Goal: Task Accomplishment & Management: Manage account settings

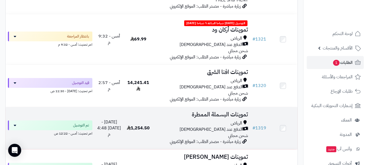
scroll to position [326, 0]
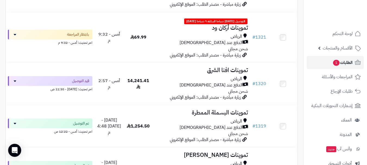
click at [316, 61] on link "الطلبات 1" at bounding box center [334, 62] width 57 height 13
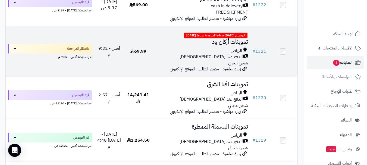
scroll to position [353, 0]
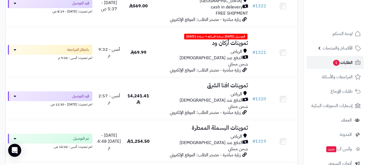
click at [314, 63] on link "الطلبات 1" at bounding box center [334, 62] width 57 height 13
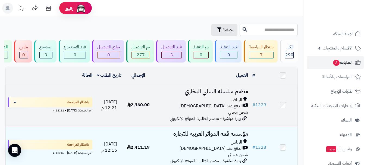
scroll to position [27, 0]
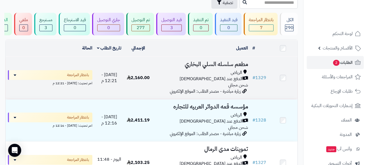
click at [196, 74] on div "الرياض" at bounding box center [201, 72] width 93 height 6
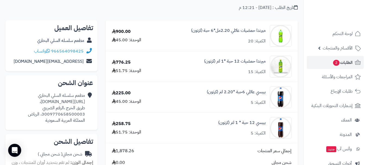
scroll to position [27, 0]
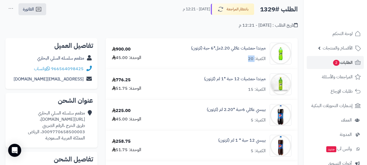
drag, startPoint x: 250, startPoint y: 59, endPoint x: 246, endPoint y: 59, distance: 4.1
click at [246, 59] on div "ميرندا حمضيات عائلي 2.20مل*6 حبة (كرتون) الكمية: 20" at bounding box center [228, 53] width 75 height 17
click at [259, 59] on div "الكمية: 20" at bounding box center [257, 59] width 18 height 6
click at [253, 59] on div "الكمية: 20" at bounding box center [257, 59] width 18 height 6
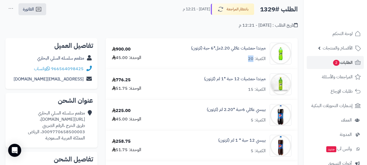
click at [253, 59] on div "الكمية: 20" at bounding box center [257, 59] width 18 height 6
click at [261, 56] on div "الكمية: 20" at bounding box center [257, 59] width 18 height 6
click at [253, 58] on div "الكمية: 20" at bounding box center [257, 59] width 18 height 6
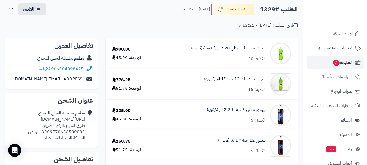
click at [261, 59] on div "الكمية: 20" at bounding box center [257, 59] width 18 height 6
click at [250, 59] on div "الكمية: 20" at bounding box center [257, 59] width 18 height 6
click at [252, 90] on div "الكمية: 15" at bounding box center [257, 89] width 18 height 6
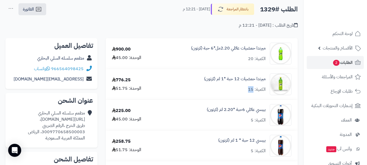
click at [252, 90] on div "الكمية: 15" at bounding box center [257, 89] width 18 height 6
click at [252, 120] on div "الكمية: 5" at bounding box center [257, 120] width 15 height 6
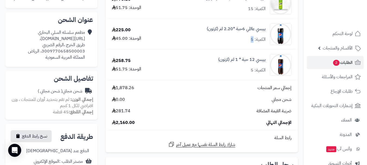
scroll to position [109, 0]
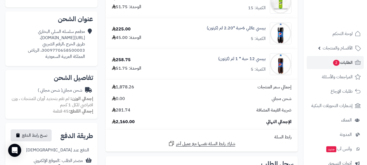
click at [253, 70] on div "الكمية: 5" at bounding box center [257, 69] width 15 height 6
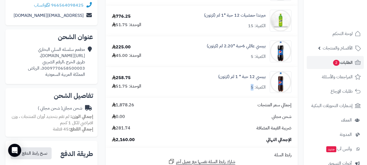
scroll to position [81, 0]
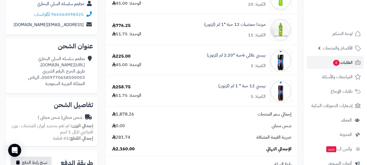
click at [251, 64] on div "الكمية: 5" at bounding box center [257, 66] width 15 height 6
click at [254, 66] on div "الكمية: 5" at bounding box center [257, 66] width 15 height 6
click at [251, 36] on div "الكمية: 15" at bounding box center [257, 35] width 18 height 6
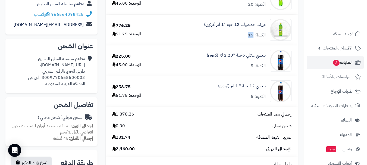
click at [251, 36] on div "الكمية: 15" at bounding box center [257, 35] width 18 height 6
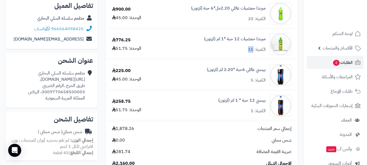
scroll to position [54, 0]
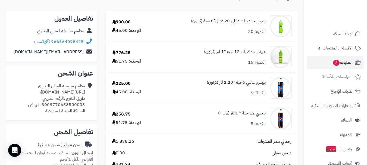
click at [250, 30] on div "الكمية: 20" at bounding box center [257, 31] width 18 height 6
click at [251, 64] on div "الكمية: 15" at bounding box center [257, 62] width 18 height 6
click at [252, 94] on div "الكمية: 5" at bounding box center [257, 93] width 15 height 6
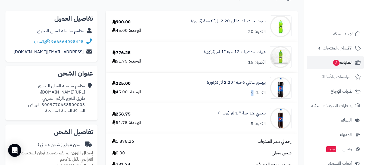
click at [252, 94] on div "الكمية: 5" at bounding box center [257, 93] width 15 height 6
click at [251, 124] on div "الكمية: 5" at bounding box center [257, 123] width 15 height 6
click at [250, 125] on div "بيبسي 12 حبة * 1 لتر (كرتون) الكمية: 5" at bounding box center [241, 118] width 47 height 17
click at [251, 93] on div "الكمية: 5" at bounding box center [257, 93] width 15 height 6
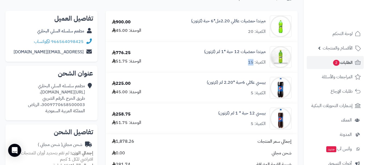
drag, startPoint x: 253, startPoint y: 62, endPoint x: 247, endPoint y: 62, distance: 5.7
click at [247, 62] on div "ميرندا حمضيات 12 حبة *1 لتر (كرتون) الكمية: 15" at bounding box center [235, 57] width 62 height 17
click at [235, 61] on div "ميرندا حمضيات 12 حبة *1 لتر (كرتون) الكمية: 15" at bounding box center [235, 57] width 62 height 17
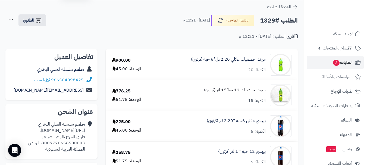
scroll to position [0, 0]
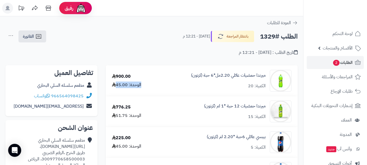
drag, startPoint x: 142, startPoint y: 87, endPoint x: 117, endPoint y: 86, distance: 24.2
click at [117, 86] on div "900.00 الوحدة: 45.00" at bounding box center [131, 80] width 47 height 15
click at [142, 49] on div "تاريخ الطلب : [DATE] - 12:21 م" at bounding box center [151, 49] width 292 height 13
drag, startPoint x: 127, startPoint y: 85, endPoint x: 122, endPoint y: 73, distance: 12.9
click at [122, 73] on div "900.00 الوحدة: 45.00" at bounding box center [131, 80] width 47 height 15
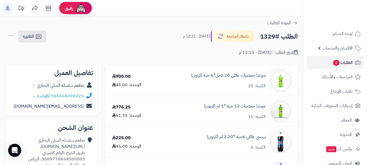
click at [125, 58] on div "**********" at bounding box center [151, 45] width 303 height 31
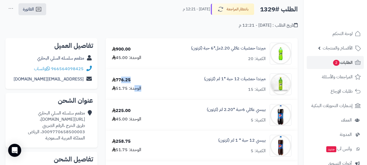
drag, startPoint x: 133, startPoint y: 90, endPoint x: 120, endPoint y: 88, distance: 13.9
click at [122, 78] on div "776.25 الوحدة: 51.75" at bounding box center [131, 84] width 47 height 15
click at [124, 61] on td "900.00 الوحدة: 45.00" at bounding box center [132, 53] width 52 height 30
click at [122, 49] on div "900.00" at bounding box center [121, 49] width 19 height 6
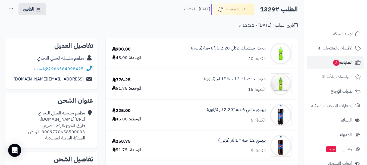
click at [122, 49] on div "900.00" at bounding box center [121, 49] width 19 height 6
click at [124, 58] on div "الوحدة: 45.00" at bounding box center [126, 58] width 29 height 6
click at [122, 47] on div "900.00" at bounding box center [121, 49] width 19 height 6
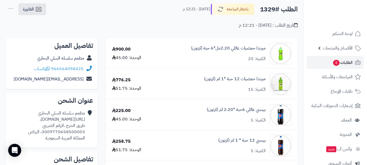
click at [123, 56] on div "الوحدة: 45.00" at bounding box center [126, 58] width 29 height 6
click at [121, 49] on div "900.00" at bounding box center [121, 49] width 19 height 6
click at [120, 57] on div "الوحدة: 45.00" at bounding box center [126, 58] width 29 height 6
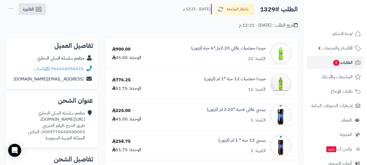
click at [120, 57] on div "الوحدة: 45.00" at bounding box center [126, 58] width 29 height 6
click at [121, 49] on div "900.00" at bounding box center [121, 49] width 19 height 6
click at [123, 58] on div "الوحدة: 45.00" at bounding box center [126, 58] width 29 height 6
drag, startPoint x: 123, startPoint y: 58, endPoint x: 122, endPoint y: 47, distance: 10.1
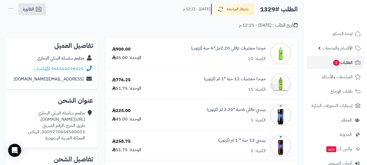
click at [123, 56] on div "الوحدة: 45.00" at bounding box center [126, 58] width 29 height 6
click at [121, 47] on div "900.00" at bounding box center [121, 49] width 19 height 6
click at [122, 55] on div "الوحدة: 45.00" at bounding box center [126, 58] width 29 height 6
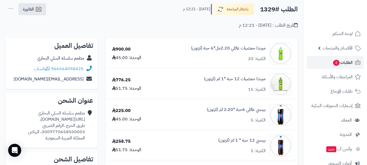
click at [122, 49] on div "900.00" at bounding box center [121, 49] width 19 height 6
click at [123, 57] on div "الوحدة: 45.00" at bounding box center [126, 58] width 29 height 6
click at [122, 47] on div "900.00" at bounding box center [121, 49] width 19 height 6
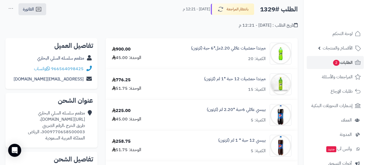
click at [122, 47] on div "900.00" at bounding box center [121, 49] width 19 height 6
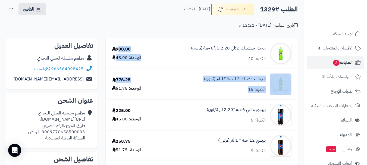
drag, startPoint x: 142, startPoint y: 90, endPoint x: 120, endPoint y: 49, distance: 46.7
click at [120, 49] on tbody "ميرندا حمضيات عائلي 2.20مل*6 حبة (كرتون) الكمية: 20 900.00 الوحدة: 45.00 ميرندا…" at bounding box center [202, 135] width 192 height 194
click at [144, 82] on div "776.25 الوحدة: 51.75" at bounding box center [131, 84] width 47 height 15
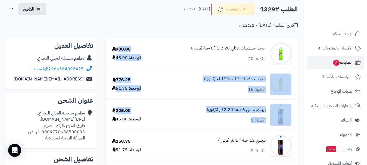
drag, startPoint x: 141, startPoint y: 119, endPoint x: 119, endPoint y: 42, distance: 80.0
click at [119, 42] on tbody "ميرندا حمضيات عائلي 2.20مل*6 حبة (كرتون) الكمية: 20 900.00 الوحدة: 45.00 ميرندا…" at bounding box center [202, 135] width 192 height 194
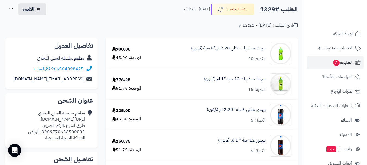
click at [120, 30] on div "**********" at bounding box center [151, 18] width 303 height 31
click at [123, 50] on div "900.00" at bounding box center [121, 49] width 19 height 6
click at [125, 58] on div "الوحدة: 45.00" at bounding box center [126, 58] width 29 height 6
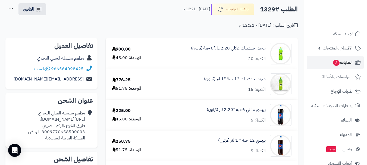
click at [125, 58] on div "الوحدة: 45.00" at bounding box center [126, 58] width 29 height 6
click at [125, 85] on div "الوحدة: 51.75" at bounding box center [126, 88] width 29 height 6
click at [122, 79] on div "776.25" at bounding box center [121, 80] width 19 height 6
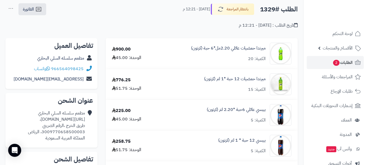
click at [123, 89] on div "الوحدة: 51.75" at bounding box center [126, 88] width 29 height 6
click at [122, 111] on div "225.00" at bounding box center [121, 110] width 19 height 6
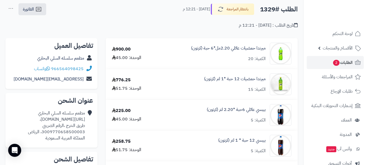
click at [122, 120] on div "الوحدة: 45.00" at bounding box center [126, 119] width 29 height 6
click at [122, 143] on div "258.75" at bounding box center [121, 141] width 19 height 6
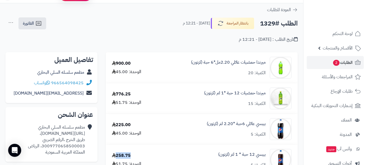
scroll to position [0, 0]
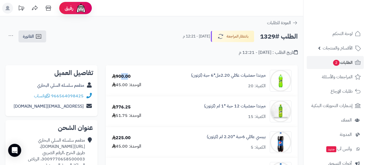
drag, startPoint x: 128, startPoint y: 77, endPoint x: 120, endPoint y: 73, distance: 8.7
click at [120, 74] on div "900.00" at bounding box center [121, 76] width 19 height 6
drag, startPoint x: 123, startPoint y: 87, endPoint x: 118, endPoint y: 87, distance: 5.2
click at [118, 87] on div "الوحدة: 45.00" at bounding box center [126, 85] width 29 height 6
click at [117, 77] on div "900.00" at bounding box center [121, 76] width 19 height 6
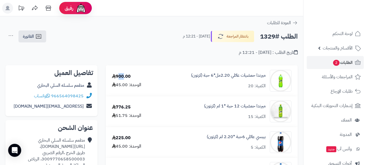
drag, startPoint x: 125, startPoint y: 76, endPoint x: 119, endPoint y: 77, distance: 5.7
click at [119, 77] on div "900.00" at bounding box center [121, 76] width 19 height 6
click at [127, 77] on div "900.00" at bounding box center [121, 76] width 19 height 6
click at [120, 77] on div "900.00" at bounding box center [121, 76] width 19 height 6
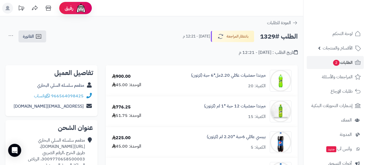
click at [122, 85] on div "الوحدة: 45.00" at bounding box center [126, 85] width 29 height 6
click at [125, 109] on div "776.25" at bounding box center [121, 107] width 19 height 6
click at [123, 119] on td "776.25 الوحدة: 51.75" at bounding box center [132, 111] width 52 height 30
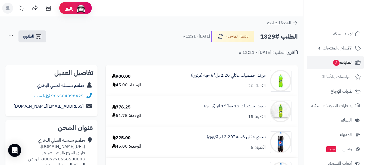
click at [123, 119] on td "776.25 الوحدة: 51.75" at bounding box center [132, 111] width 52 height 30
click at [124, 139] on div "225.00" at bounding box center [121, 138] width 19 height 6
click at [151, 49] on div "تاريخ الطلب : اليوم - 12:21 م" at bounding box center [151, 49] width 292 height 13
click at [327, 62] on link "الطلبات 2" at bounding box center [334, 62] width 57 height 13
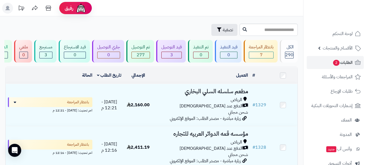
click at [148, 28] on div "تصفية" at bounding box center [121, 30] width 232 height 12
click at [151, 24] on div "تصفية" at bounding box center [121, 30] width 232 height 12
click at [134, 24] on div "تصفية" at bounding box center [121, 30] width 232 height 12
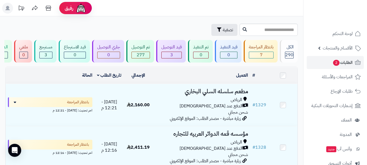
drag, startPoint x: 136, startPoint y: 11, endPoint x: 138, endPoint y: 7, distance: 4.7
click at [136, 11] on header "رفيق ! الطلبات معالجة مكتمل إرجاع المنتجات العملاء المتواجدون الان 496 عملاء من…" at bounding box center [183, 8] width 367 height 16
drag, startPoint x: 142, startPoint y: 10, endPoint x: 140, endPoint y: 0, distance: 9.6
click at [141, 5] on header "رفيق ! الطلبات معالجة مكتمل إرجاع المنتجات العملاء المتواجدون الان 496 عملاء من…" at bounding box center [183, 8] width 367 height 16
drag, startPoint x: 142, startPoint y: 6, endPoint x: 141, endPoint y: 0, distance: 6.0
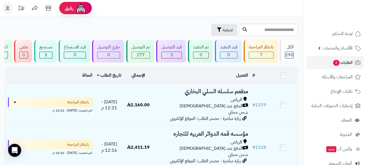
click at [142, 2] on header "رفيق ! الطلبات معالجة مكتمل إرجاع المنتجات العملاء المتواجدون الان 496 عملاء من…" at bounding box center [183, 8] width 367 height 16
drag, startPoint x: 140, startPoint y: 10, endPoint x: 140, endPoint y: 1, distance: 9.2
click at [140, 6] on header "رفيق ! الطلبات معالجة مكتمل إرجاع المنتجات العملاء المتواجدون الان 496 عملاء من…" at bounding box center [183, 8] width 367 height 16
drag, startPoint x: 140, startPoint y: 5, endPoint x: 141, endPoint y: 0, distance: 4.7
click at [141, 2] on header "رفيق ! الطلبات معالجة مكتمل إرجاع المنتجات العملاء المتواجدون الان 496 عملاء من…" at bounding box center [183, 8] width 367 height 16
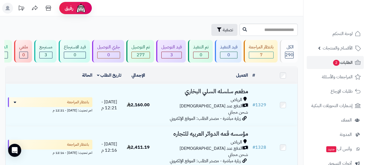
click at [142, 4] on header "رفيق ! الطلبات معالجة مكتمل إرجاع المنتجات العملاء المتواجدون الان 496 عملاء من…" at bounding box center [183, 8] width 367 height 16
click at [143, 11] on header "رفيق ! الطلبات معالجة مكتمل إرجاع المنتجات العملاء المتواجدون الان 496 عملاء من…" at bounding box center [183, 8] width 367 height 16
drag, startPoint x: 143, startPoint y: 21, endPoint x: 142, endPoint y: 9, distance: 12.2
drag, startPoint x: 142, startPoint y: 9, endPoint x: 143, endPoint y: 2, distance: 6.9
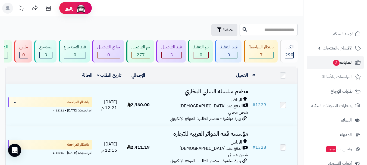
click at [142, 8] on header "رفيق ! الطلبات معالجة مكتمل إرجاع المنتجات العملاء المتواجدون الان 496 عملاء من…" at bounding box center [183, 8] width 367 height 16
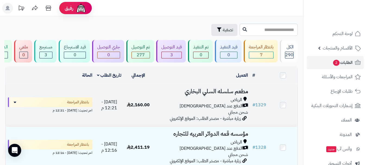
click at [33, 117] on td "بانتظار المراجعة اخر تحديث: اليوم - 12:21 م" at bounding box center [50, 105] width 89 height 42
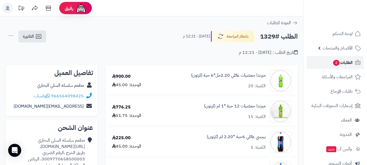
click at [348, 62] on span "الطلبات 2" at bounding box center [342, 63] width 20 height 8
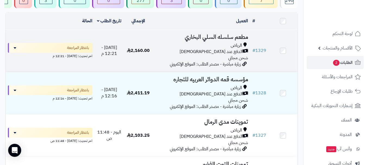
scroll to position [27, 0]
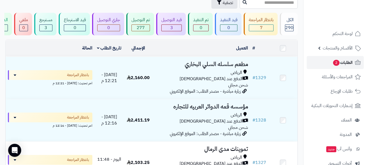
click at [323, 60] on link "الطلبات 2" at bounding box center [334, 62] width 57 height 13
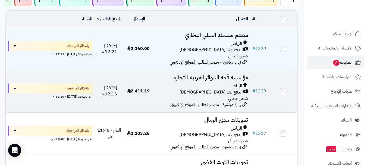
scroll to position [81, 0]
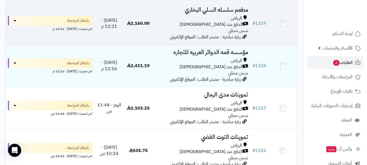
click at [192, 20] on div "الرياض" at bounding box center [201, 18] width 93 height 6
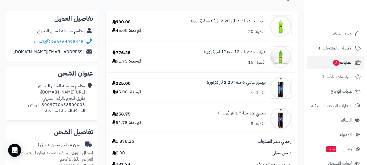
scroll to position [27, 0]
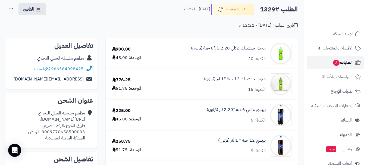
click at [348, 60] on span "الطلبات 2" at bounding box center [342, 63] width 20 height 8
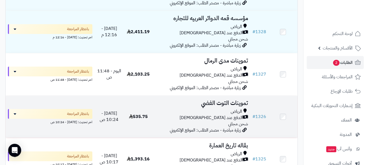
scroll to position [109, 0]
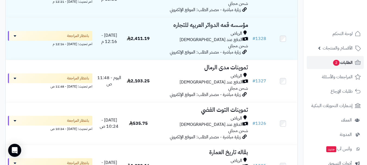
click at [318, 65] on link "الطلبات 2" at bounding box center [334, 62] width 57 height 13
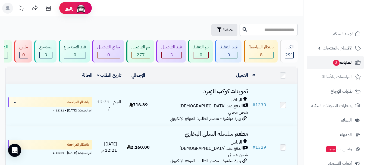
click at [323, 61] on link "الطلبات 3" at bounding box center [334, 62] width 57 height 13
click at [340, 64] on span "الطلبات 3" at bounding box center [342, 63] width 20 height 8
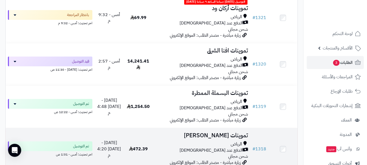
scroll to position [461, 0]
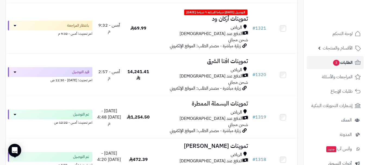
click at [334, 63] on span "3" at bounding box center [336, 63] width 7 height 6
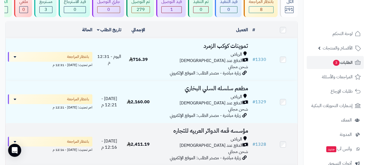
scroll to position [109, 0]
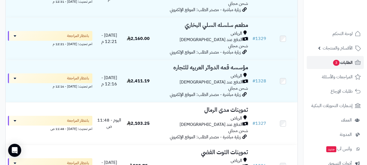
click at [323, 62] on link "الطلبات 3" at bounding box center [334, 62] width 57 height 13
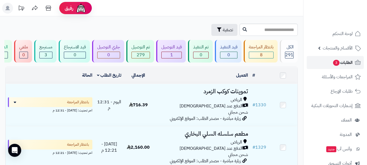
click at [328, 65] on link "الطلبات 3" at bounding box center [334, 62] width 57 height 13
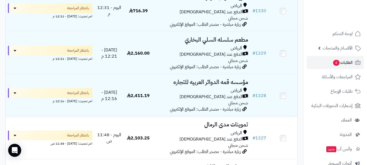
scroll to position [136, 0]
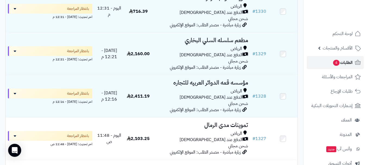
click at [318, 66] on link "الطلبات 4" at bounding box center [334, 62] width 57 height 13
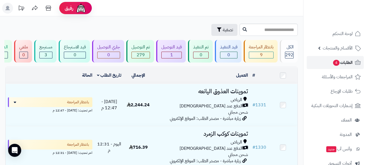
click at [320, 62] on link "الطلبات 4" at bounding box center [334, 62] width 57 height 13
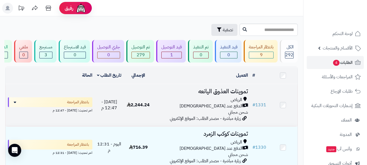
click at [171, 107] on div "الدفع عند [DEMOGRAPHIC_DATA]" at bounding box center [201, 106] width 93 height 6
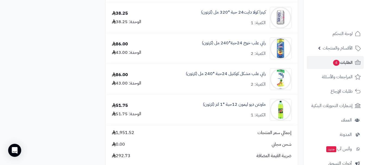
scroll to position [597, 0]
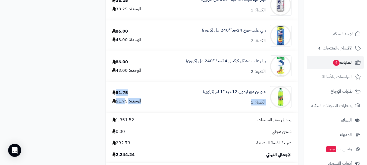
drag, startPoint x: 156, startPoint y: 103, endPoint x: 126, endPoint y: 102, distance: 29.9
click at [126, 102] on tr "ماونتن ديو ليمون 12حبة *1 لتر (كرتون) الكمية: 1 51.75 الوحدة: 51.75" at bounding box center [202, 97] width 192 height 30
drag, startPoint x: 67, startPoint y: 75, endPoint x: 68, endPoint y: 61, distance: 14.4
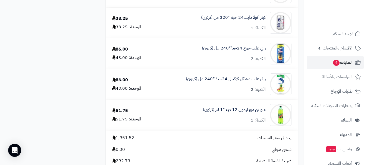
scroll to position [570, 0]
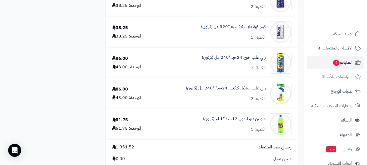
drag, startPoint x: 78, startPoint y: 97, endPoint x: 69, endPoint y: 71, distance: 26.5
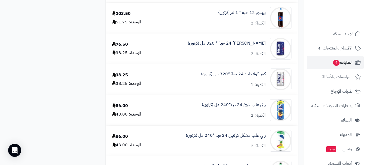
scroll to position [515, 0]
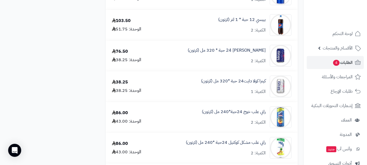
drag, startPoint x: 77, startPoint y: 75, endPoint x: 77, endPoint y: 54, distance: 21.2
click at [325, 61] on link "الطلبات 4" at bounding box center [334, 62] width 57 height 13
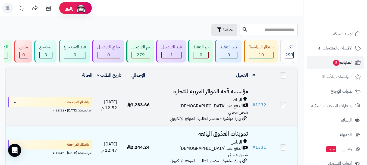
click at [194, 109] on div "الدفع عند الاستلام" at bounding box center [201, 106] width 93 height 6
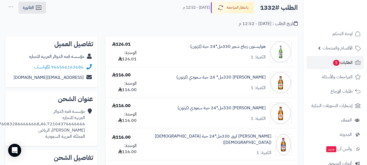
scroll to position [27, 0]
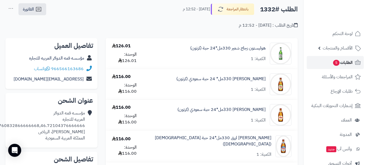
click at [346, 63] on span "الطلبات 5" at bounding box center [342, 63] width 20 height 8
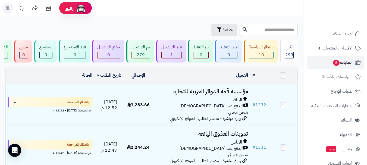
click at [239, 30] on input "text" at bounding box center [268, 30] width 58 height 12
click at [211, 33] on button "تصفية" at bounding box center [224, 30] width 26 height 12
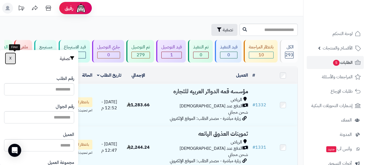
click at [12, 57] on span "X" at bounding box center [10, 58] width 2 height 6
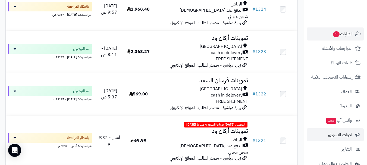
scroll to position [27, 0]
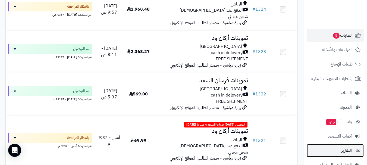
click at [349, 150] on span "التقارير" at bounding box center [346, 150] width 11 height 8
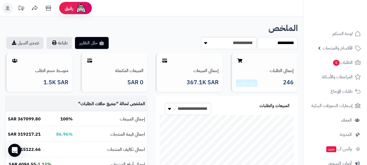
drag, startPoint x: 263, startPoint y: 41, endPoint x: 266, endPoint y: 45, distance: 4.3
click at [263, 41] on select "**********" at bounding box center [277, 43] width 40 height 12
select select "******"
click at [257, 37] on select "**********" at bounding box center [277, 43] width 40 height 12
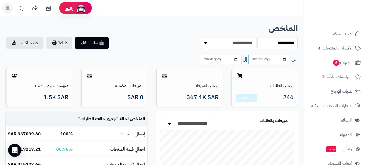
click at [270, 60] on input "date" at bounding box center [269, 59] width 42 height 9
click at [286, 60] on input "date" at bounding box center [269, 59] width 42 height 9
type input "**********"
click at [223, 60] on input "date" at bounding box center [220, 59] width 42 height 9
click at [235, 60] on input "date" at bounding box center [220, 59] width 42 height 9
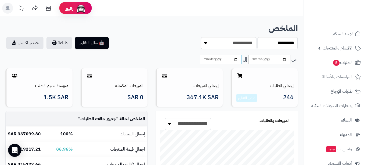
type input "**********"
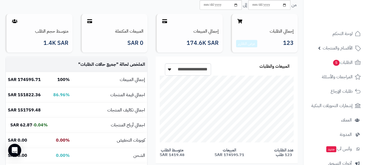
scroll to position [81, 0]
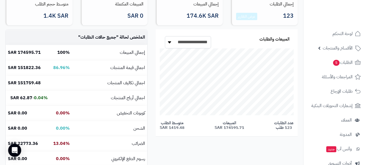
click at [170, 41] on select "**********" at bounding box center [188, 42] width 46 height 12
click at [244, 146] on div "**********" at bounding box center [151, 107] width 300 height 157
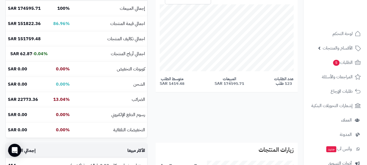
scroll to position [109, 0]
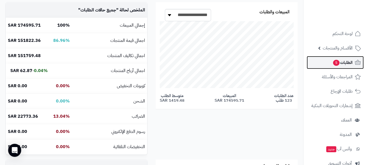
click at [339, 64] on span "الطلبات 5" at bounding box center [342, 63] width 20 height 8
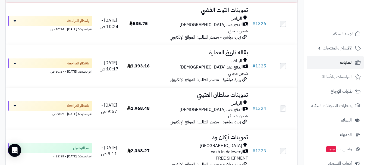
scroll to position [326, 0]
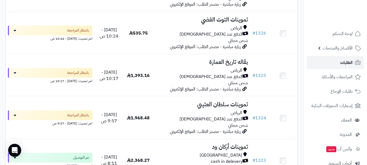
click at [318, 59] on link "الطلبات" at bounding box center [334, 62] width 57 height 13
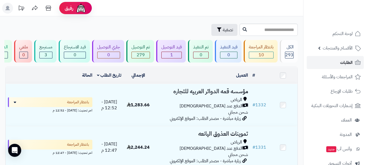
click at [322, 64] on link "الطلبات" at bounding box center [334, 62] width 57 height 13
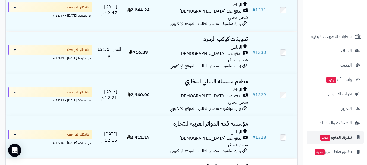
scroll to position [190, 0]
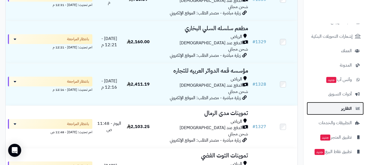
click at [342, 110] on span "التقارير" at bounding box center [346, 108] width 11 height 8
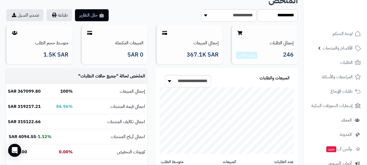
scroll to position [54, 0]
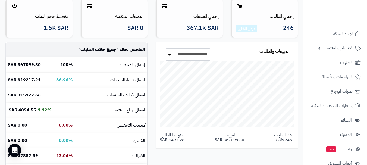
click at [181, 59] on select "**********" at bounding box center [188, 54] width 46 height 12
select select "*"
click at [165, 48] on select "**********" at bounding box center [188, 54] width 46 height 12
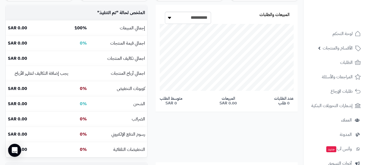
scroll to position [81, 0]
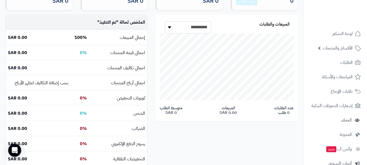
click at [173, 28] on select "**********" at bounding box center [188, 27] width 46 height 12
select select "**"
click at [165, 21] on select "**********" at bounding box center [188, 27] width 46 height 12
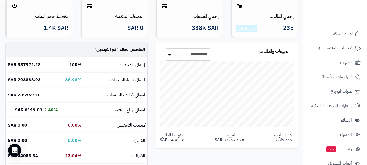
click at [174, 55] on select "**********" at bounding box center [188, 54] width 46 height 12
select select "***"
click at [165, 48] on select "**********" at bounding box center [188, 54] width 46 height 12
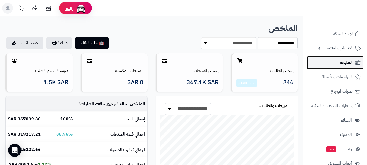
click at [338, 62] on link "الطلبات" at bounding box center [334, 62] width 57 height 13
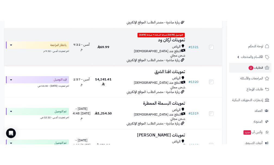
scroll to position [727, 0]
